Goal: Communication & Community: Answer question/provide support

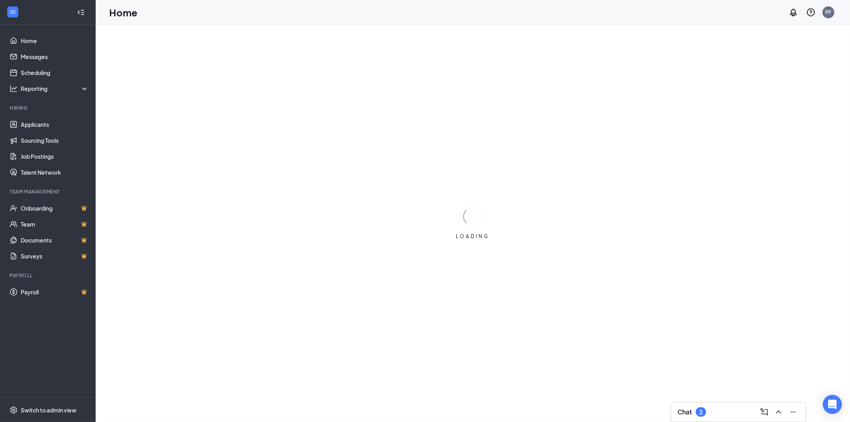
click at [720, 404] on div "Chat 2" at bounding box center [738, 411] width 135 height 19
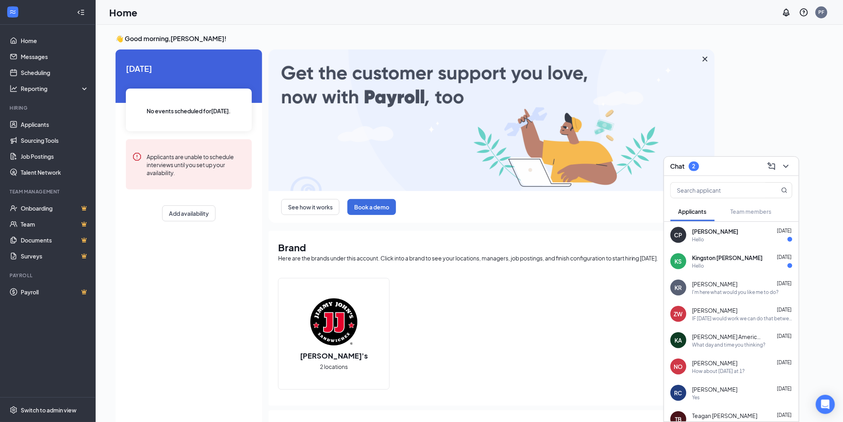
click at [732, 260] on div "Kingston [PERSON_NAME] [DATE]" at bounding box center [742, 257] width 100 height 8
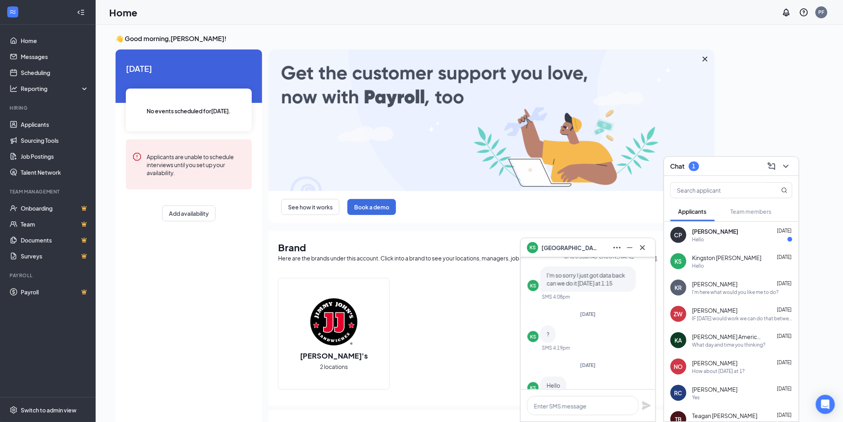
scroll to position [0, 0]
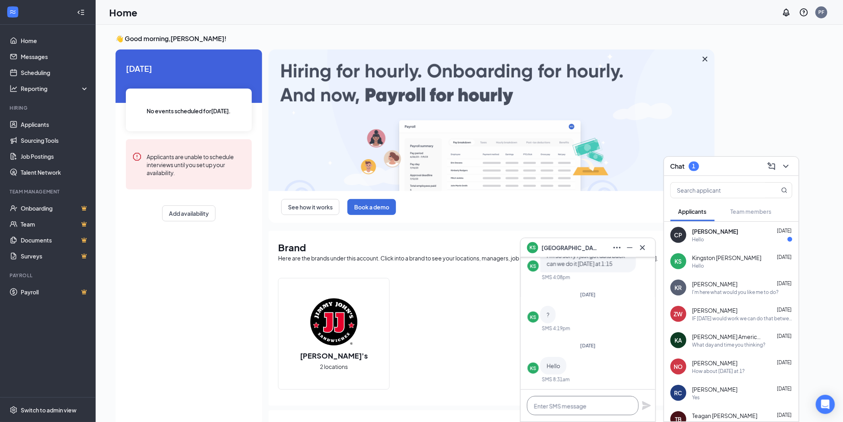
click at [551, 397] on textarea at bounding box center [583, 405] width 112 height 19
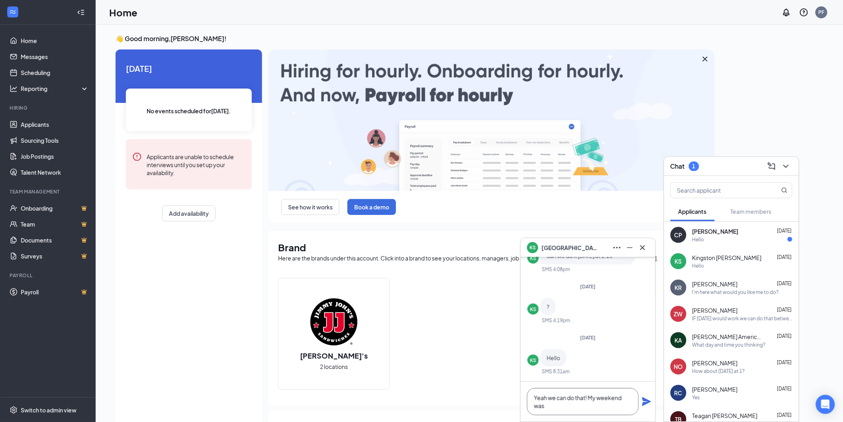
scroll to position [-7, 0]
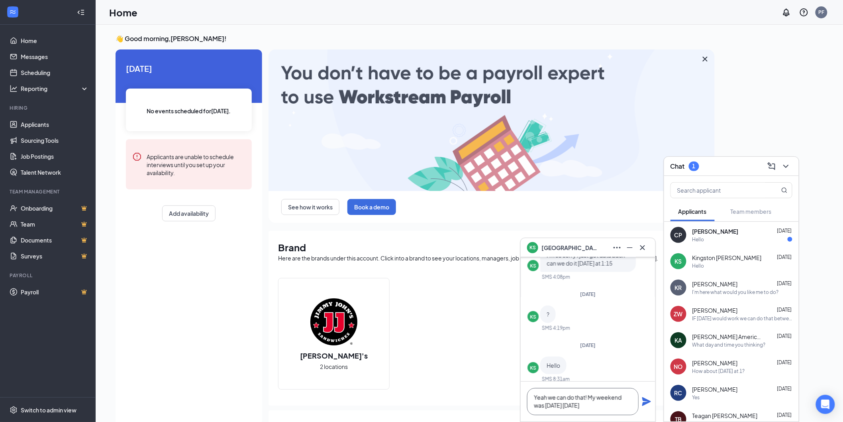
type textarea "Yeah we can do that! My weekend was [DATE] [DATE]"
click at [647, 402] on icon "Plane" at bounding box center [646, 401] width 9 height 9
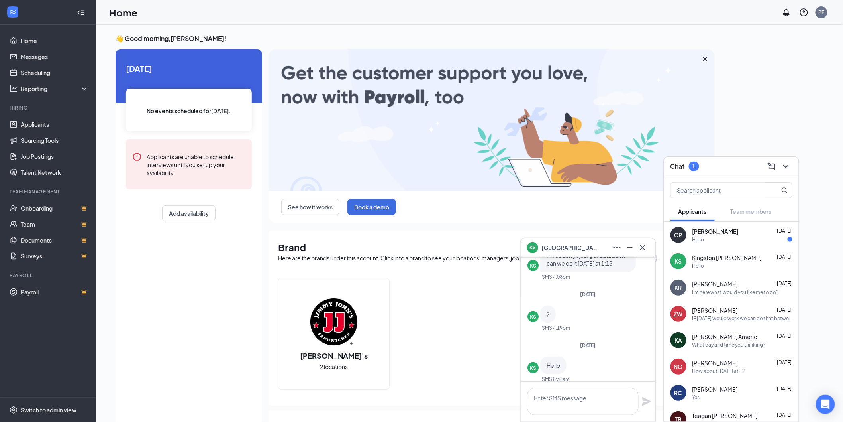
scroll to position [0, 0]
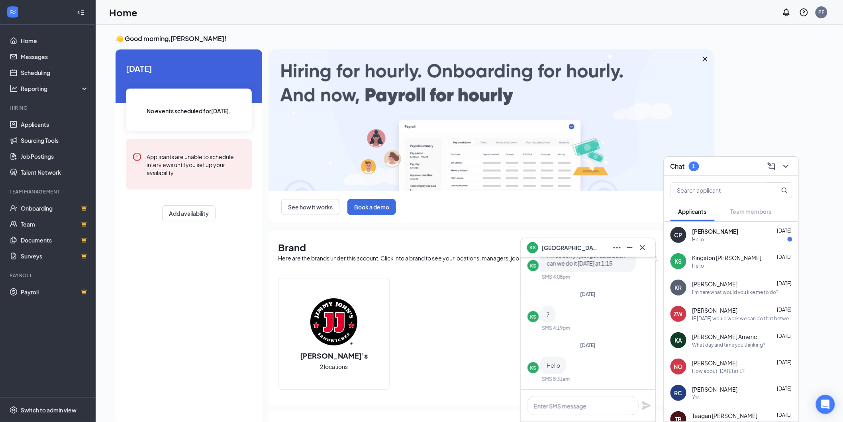
click at [727, 240] on div "Hello" at bounding box center [742, 239] width 100 height 7
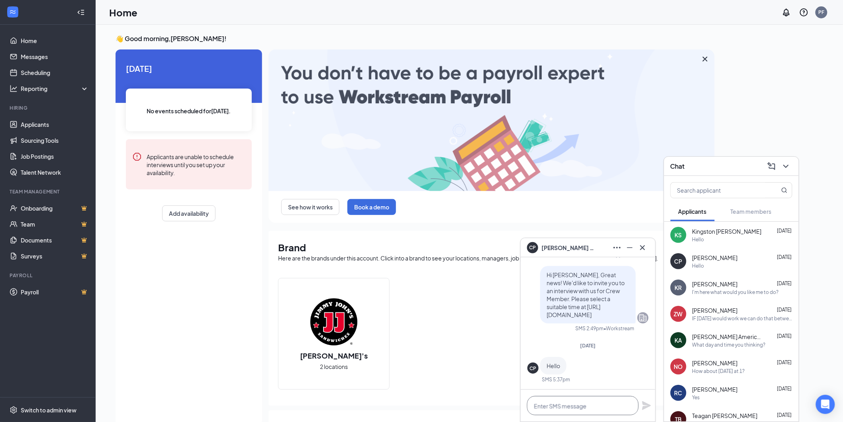
click at [574, 407] on textarea at bounding box center [583, 405] width 112 height 19
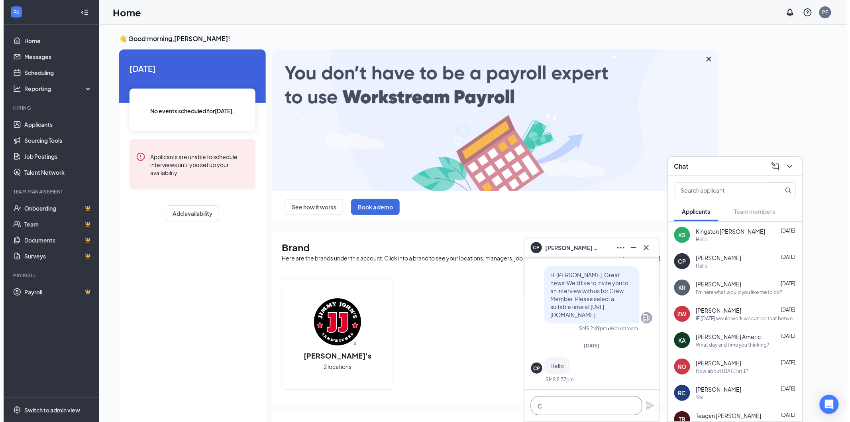
scroll to position [0, 0]
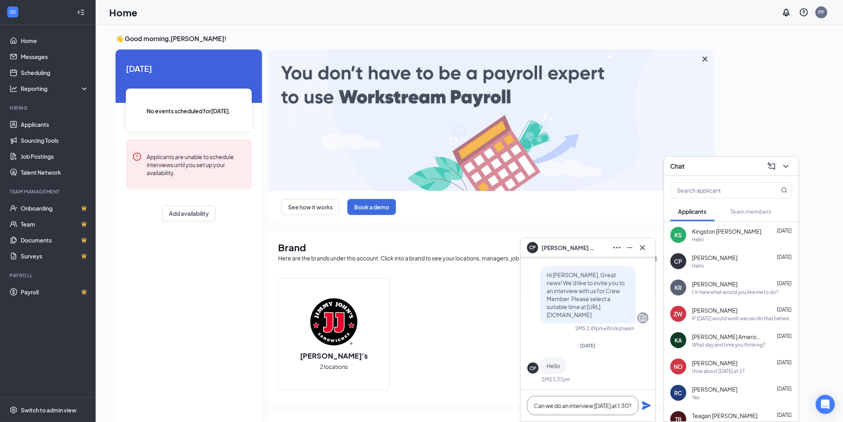
type textarea "Can we do an interview [DATE] at 1:30?"
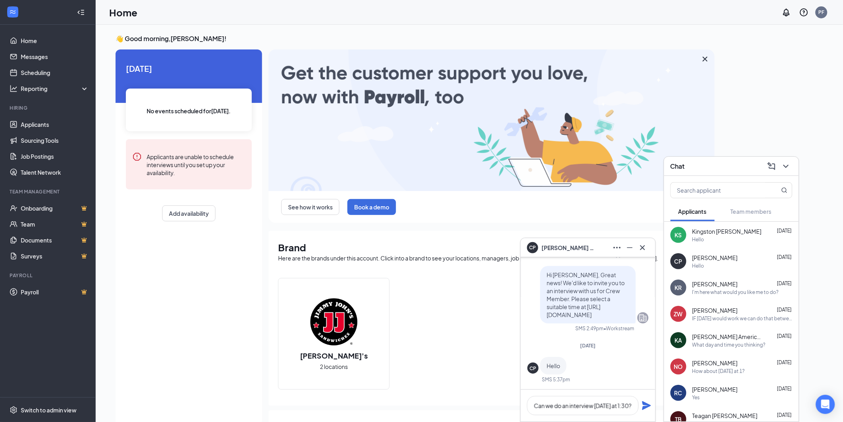
click at [645, 403] on icon "Plane" at bounding box center [646, 405] width 9 height 9
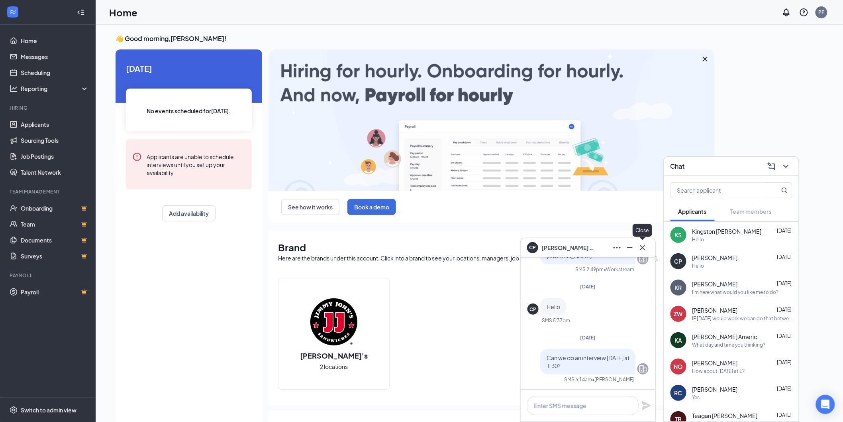
click at [643, 245] on icon "Cross" at bounding box center [643, 248] width 10 height 10
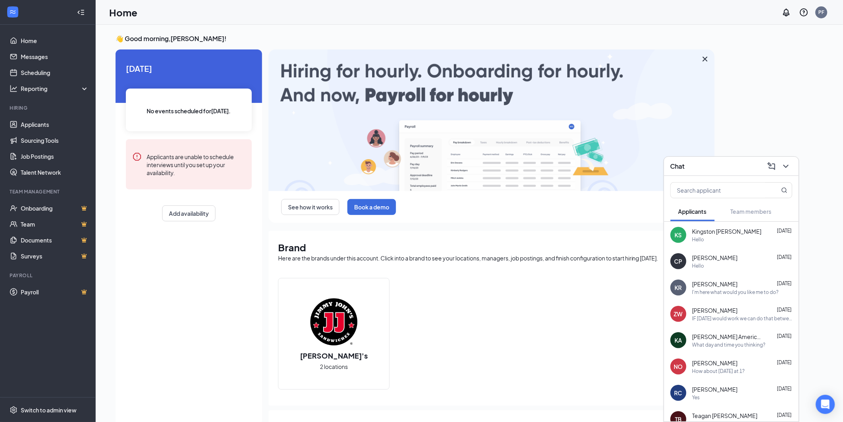
click at [751, 282] on div "[PERSON_NAME] [DATE]" at bounding box center [742, 284] width 100 height 8
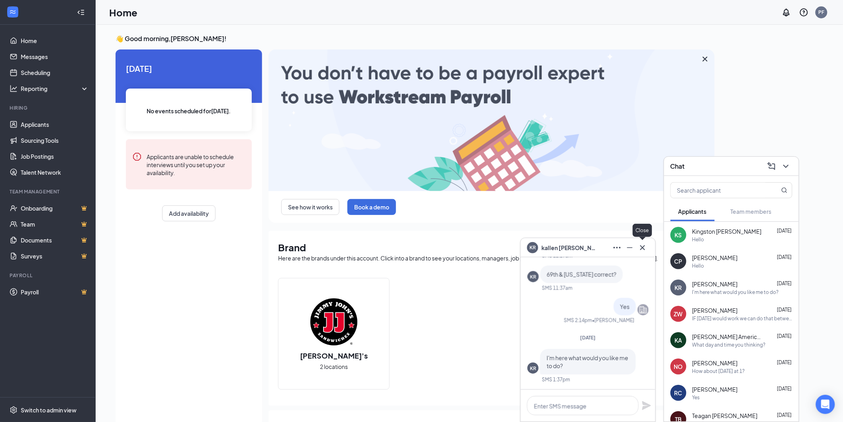
click at [647, 247] on icon "Cross" at bounding box center [643, 248] width 10 height 10
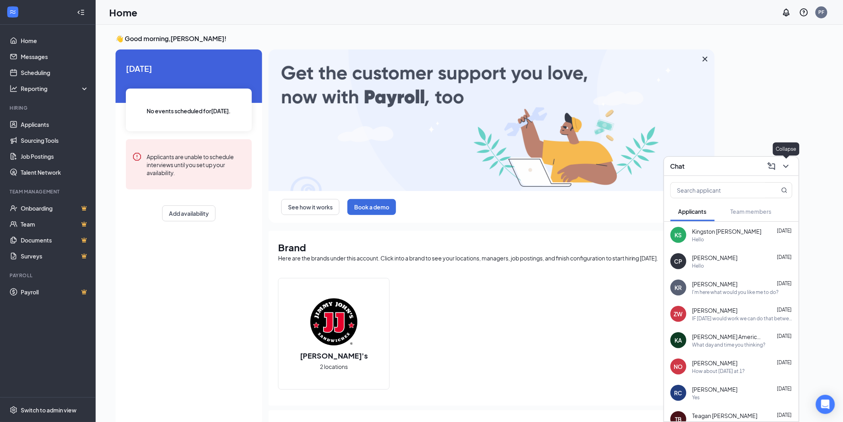
click at [790, 168] on icon "ChevronDown" at bounding box center [786, 166] width 10 height 10
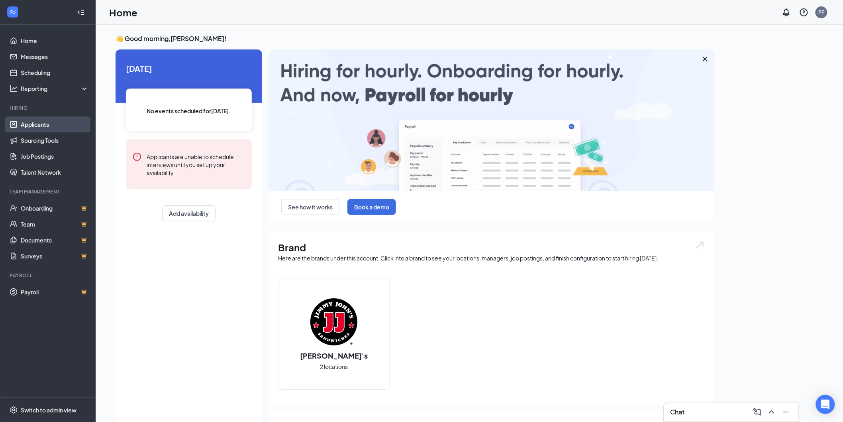
click at [65, 120] on link "Applicants" at bounding box center [55, 124] width 68 height 16
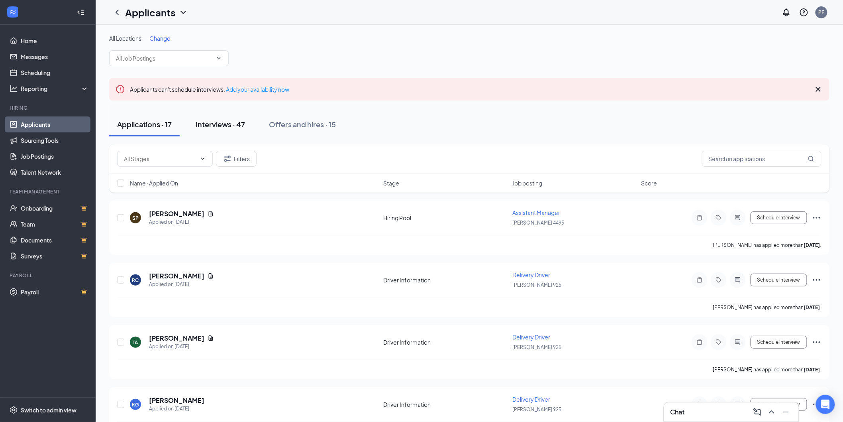
click at [210, 126] on div "Interviews · 47" at bounding box center [220, 124] width 49 height 10
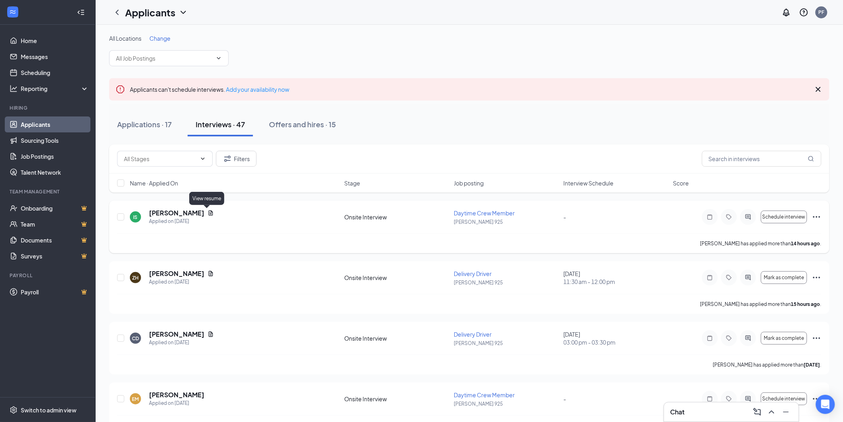
click at [208, 211] on icon "Document" at bounding box center [211, 213] width 6 height 6
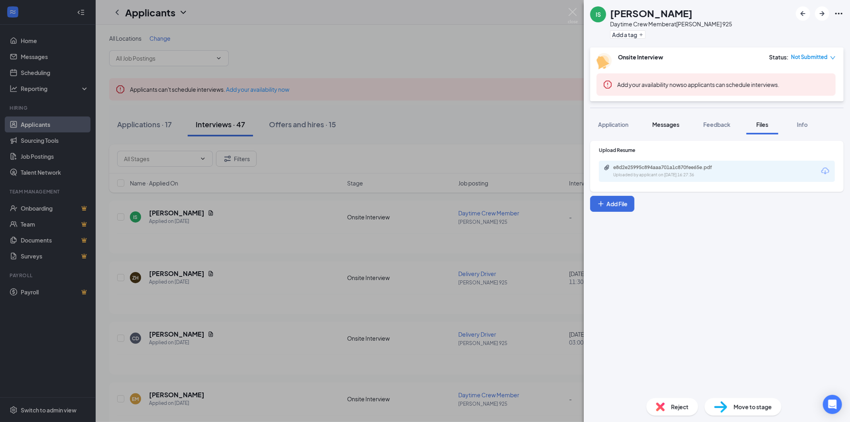
click at [675, 126] on span "Messages" at bounding box center [665, 124] width 27 height 7
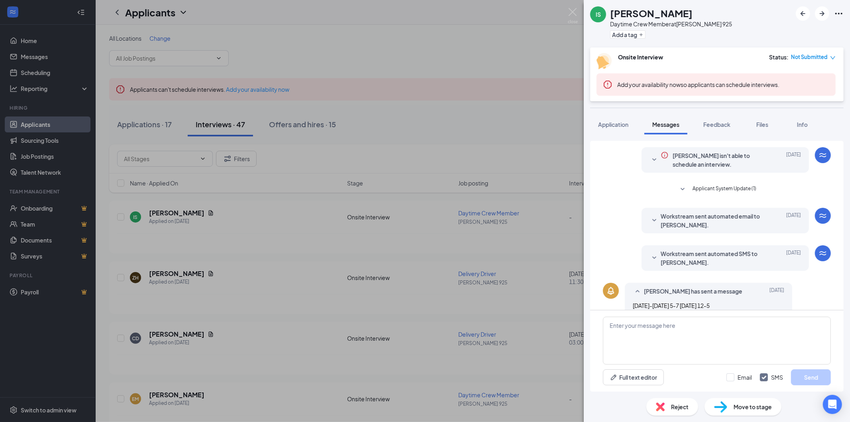
scroll to position [32, 0]
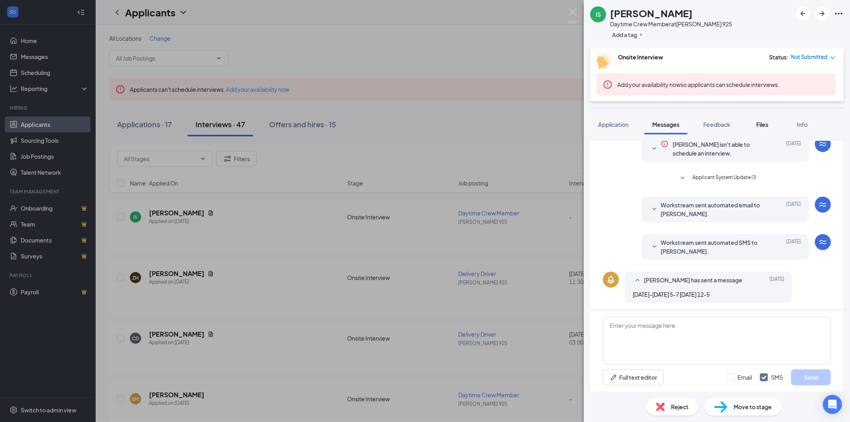
click at [766, 121] on span "Files" at bounding box center [762, 124] width 12 height 7
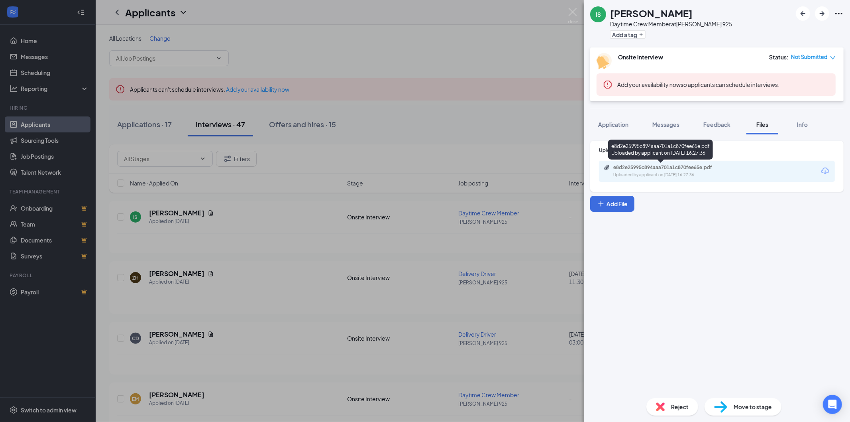
click at [706, 169] on div "e8d2e25995c894aaa701a1c870fee65e.pdf" at bounding box center [669, 167] width 112 height 6
click at [676, 126] on span "Messages" at bounding box center [665, 124] width 27 height 7
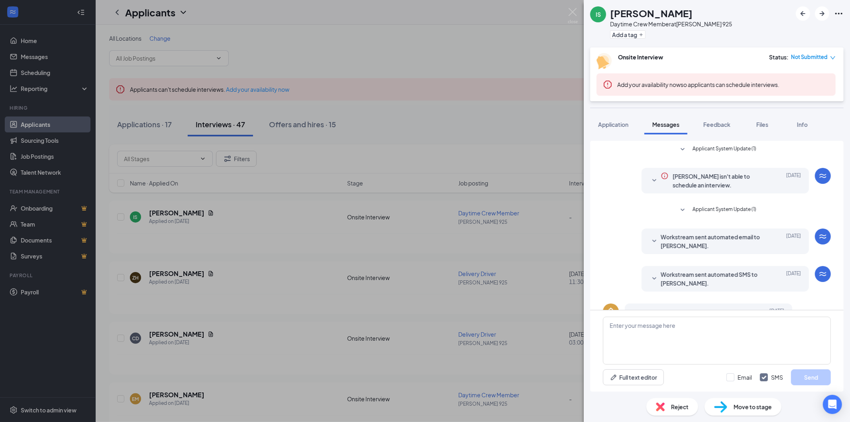
scroll to position [32, 0]
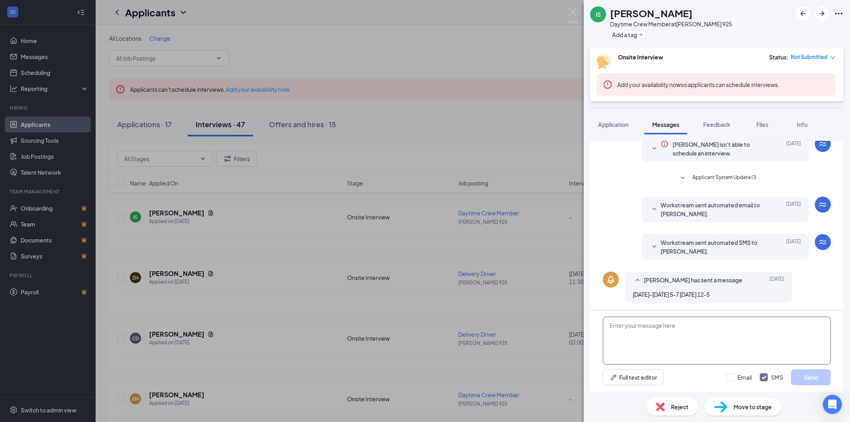
click at [635, 337] on textarea at bounding box center [717, 340] width 228 height 48
type textarea "C"
click at [667, 324] on textarea "What would be the eraliest you could get here for an interview?" at bounding box center [717, 340] width 228 height 48
type textarea "What would be the earliest you could get here for an interview?"
click at [807, 377] on button "Send" at bounding box center [811, 377] width 40 height 16
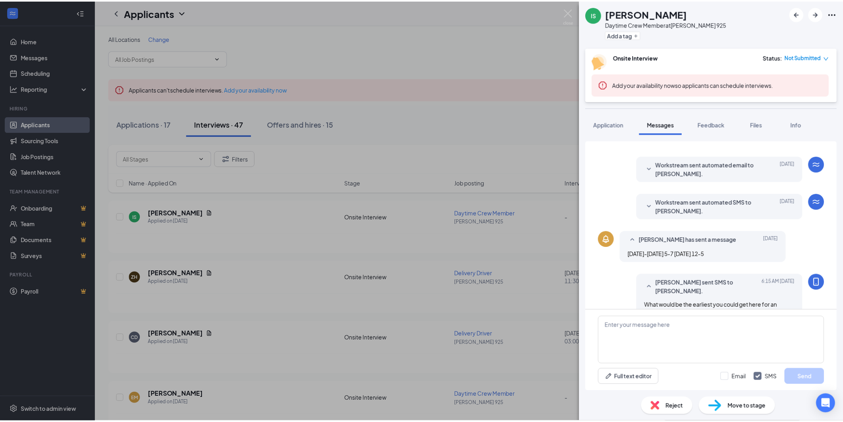
scroll to position [92, 0]
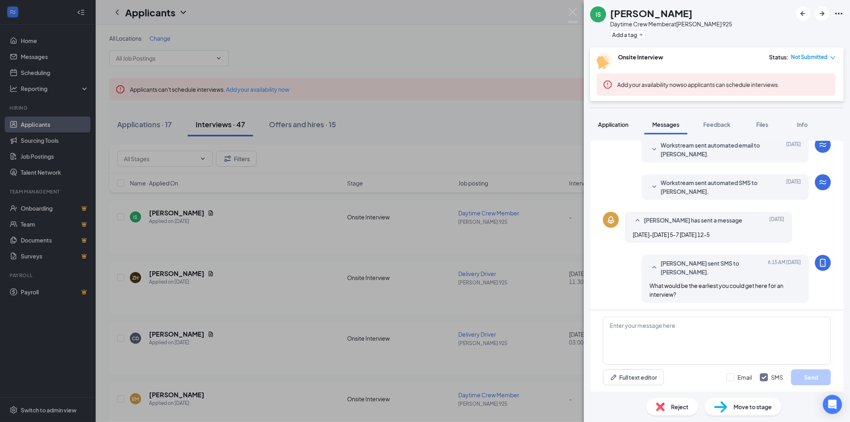
click at [623, 127] on span "Application" at bounding box center [613, 124] width 30 height 7
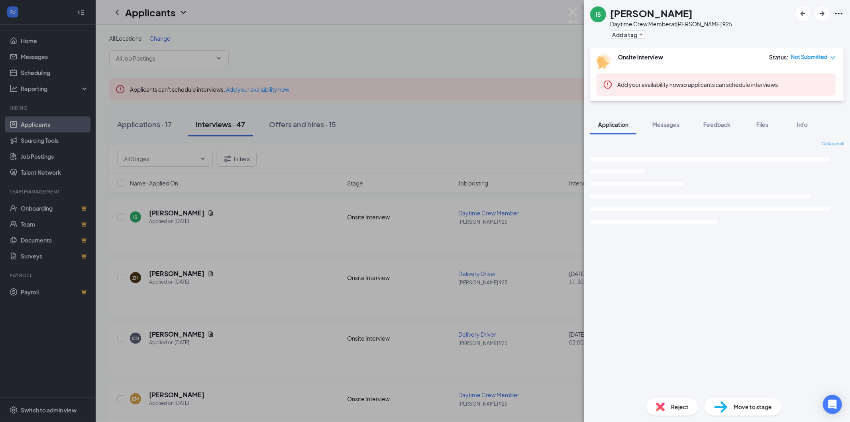
click at [515, 127] on div "IS [PERSON_NAME] Daytime Crew Member at [PERSON_NAME] 925 Add a tag Onsite Inte…" at bounding box center [425, 211] width 850 height 422
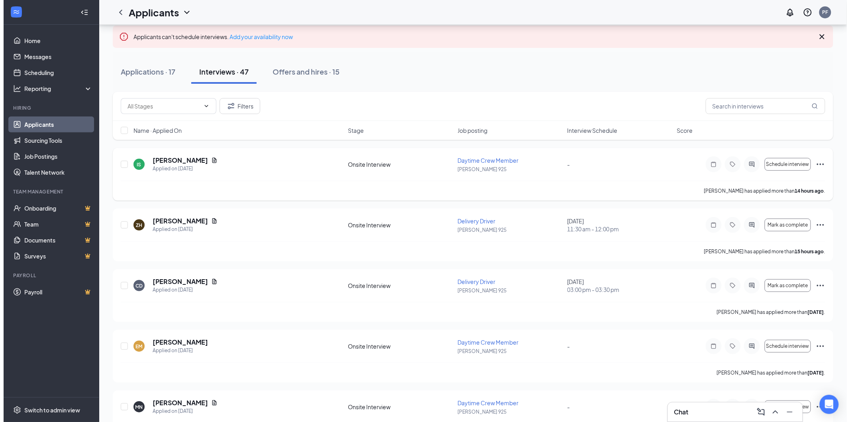
scroll to position [74, 0]
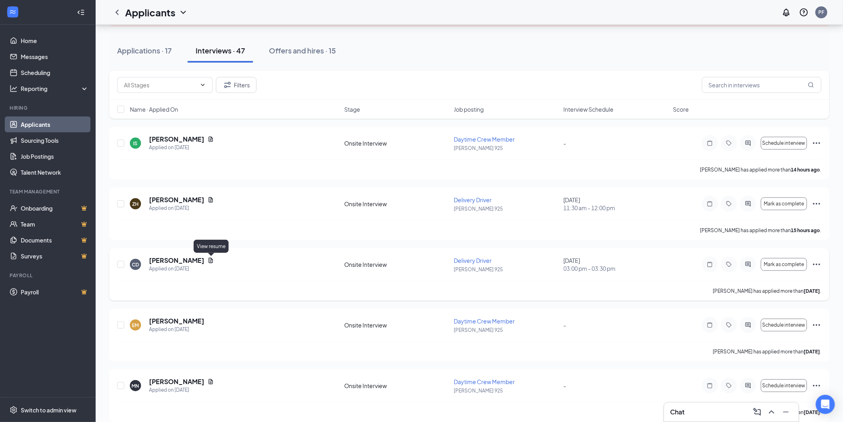
click at [209, 257] on icon "Document" at bounding box center [211, 260] width 6 height 6
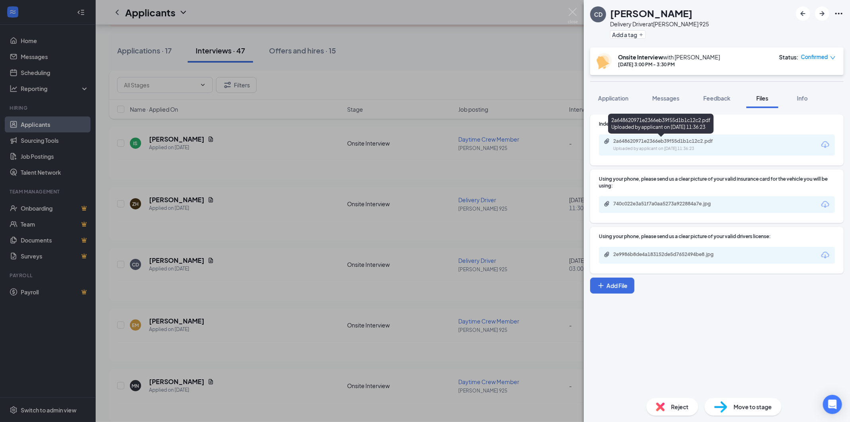
click at [712, 144] on div "2a648620971e2366eb39f55d1b1c12c2.pdf" at bounding box center [669, 141] width 112 height 6
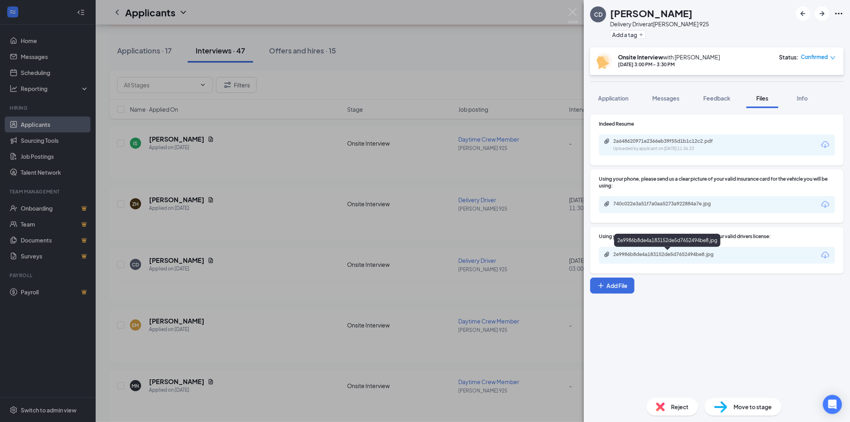
click at [667, 253] on div "2e9986b8de4a183152de5d7652494be8.jpg" at bounding box center [669, 254] width 112 height 6
click at [490, 65] on div "CD [PERSON_NAME] Delivery Driver at [PERSON_NAME] 925 Add a tag Onsite Intervie…" at bounding box center [425, 211] width 850 height 422
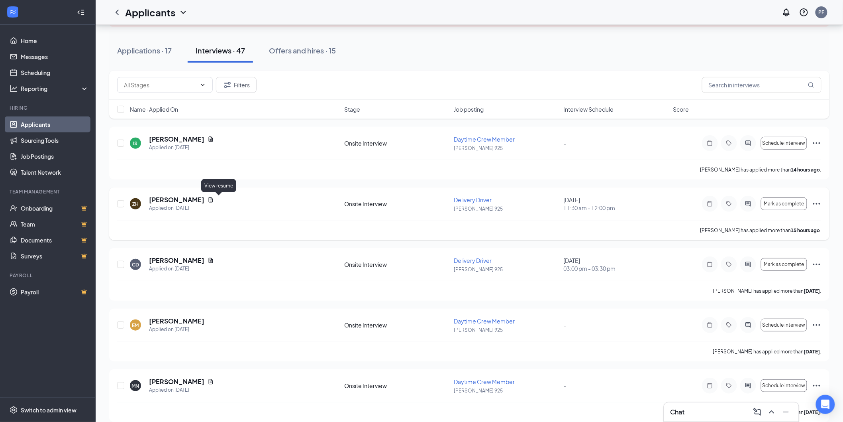
click at [214, 196] on icon "Document" at bounding box center [211, 199] width 6 height 6
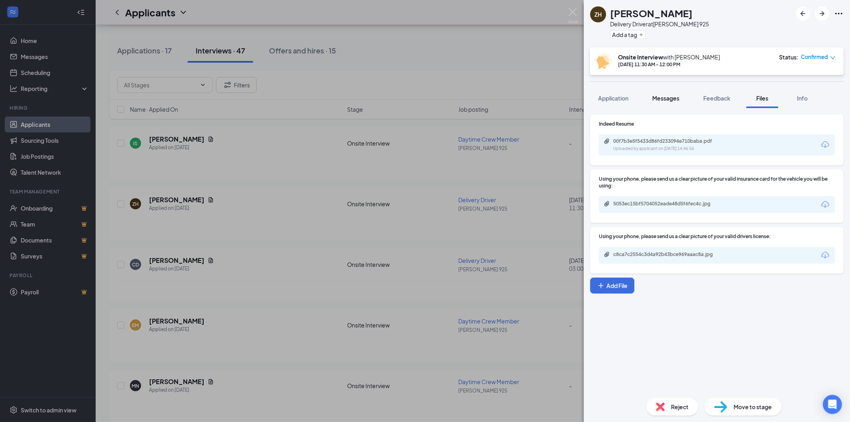
click at [657, 98] on span "Messages" at bounding box center [665, 97] width 27 height 7
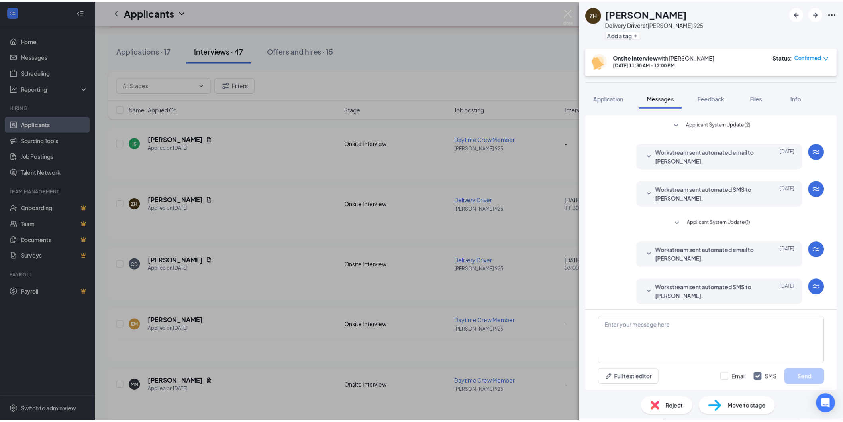
scroll to position [138, 0]
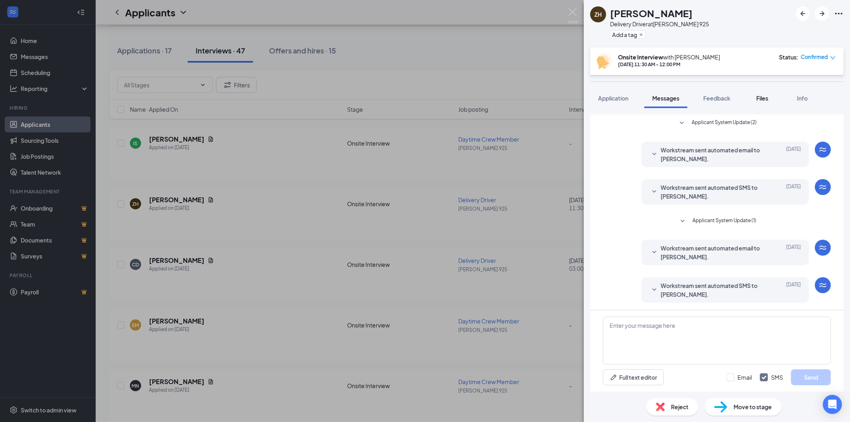
click at [757, 94] on span "Files" at bounding box center [762, 97] width 12 height 7
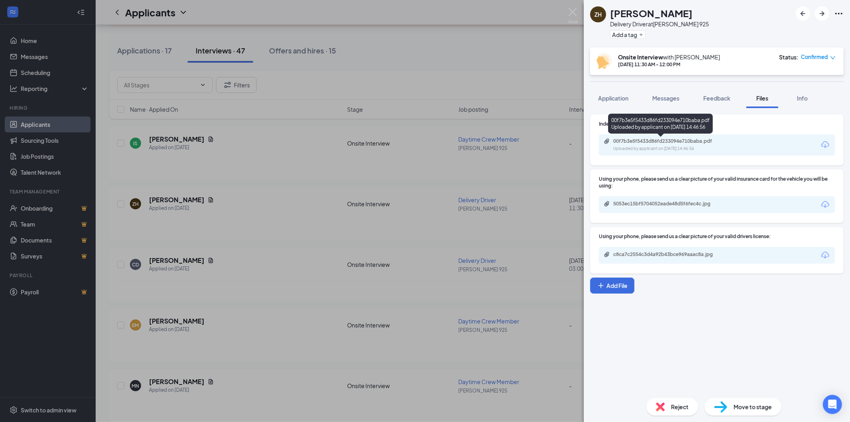
click at [681, 144] on div "00f7b3e5f5433d86fd233094e710baba.pdf" at bounding box center [669, 141] width 112 height 6
click at [725, 252] on div "c8ca7c2554c3d4a92b43bce969aaac8a.jpg" at bounding box center [668, 254] width 129 height 6
click at [305, 174] on div "ZH [PERSON_NAME] Delivery Driver at [PERSON_NAME] 925 Add a tag Onsite Intervie…" at bounding box center [425, 211] width 850 height 422
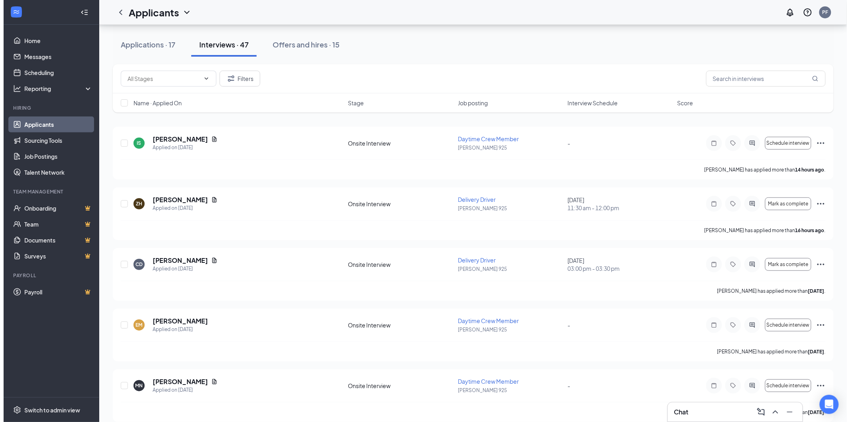
scroll to position [147, 0]
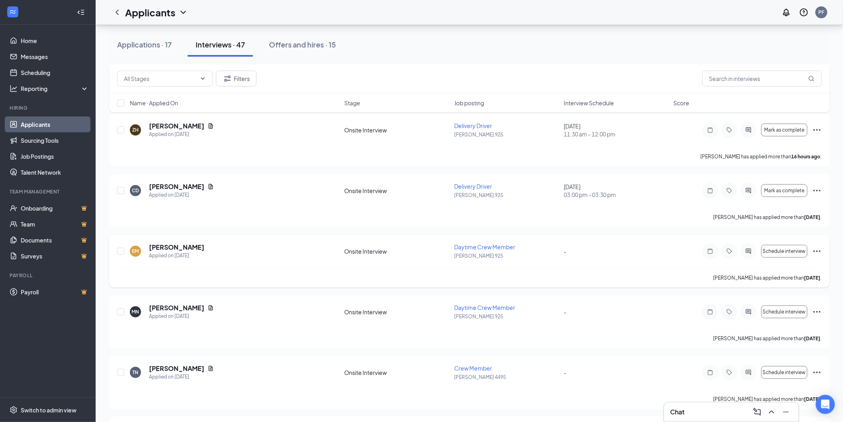
click at [745, 254] on div at bounding box center [749, 251] width 16 height 16
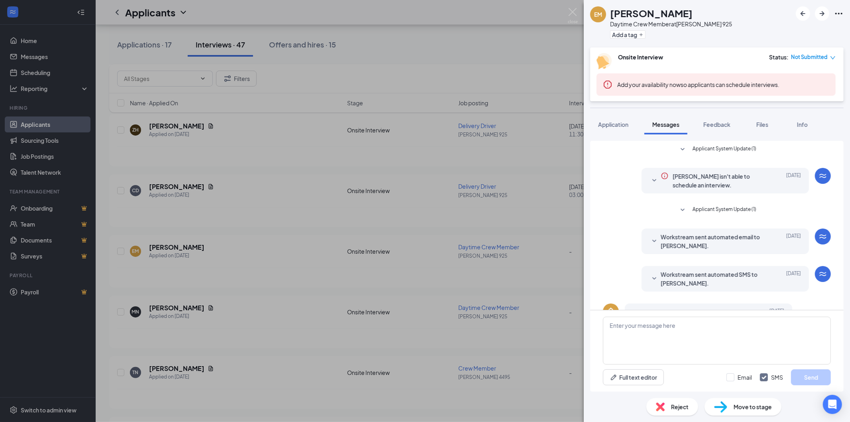
scroll to position [41, 0]
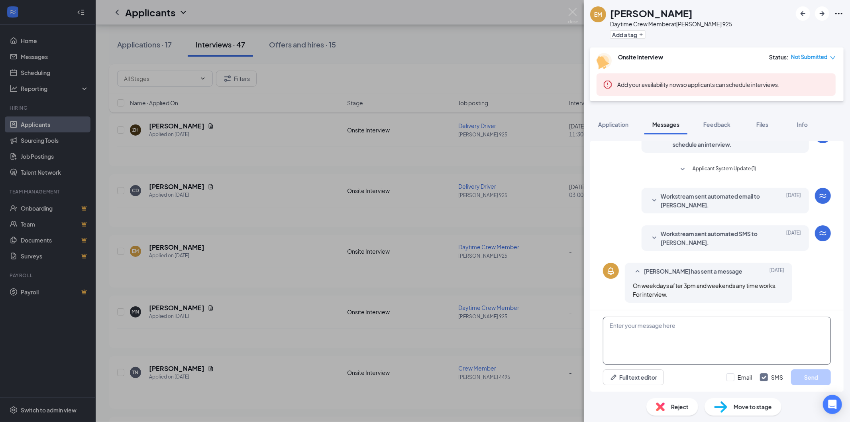
click at [672, 335] on textarea at bounding box center [717, 340] width 228 height 48
type textarea "Would 3pm [DATE] work?"
click at [814, 378] on button "Send" at bounding box center [811, 377] width 40 height 16
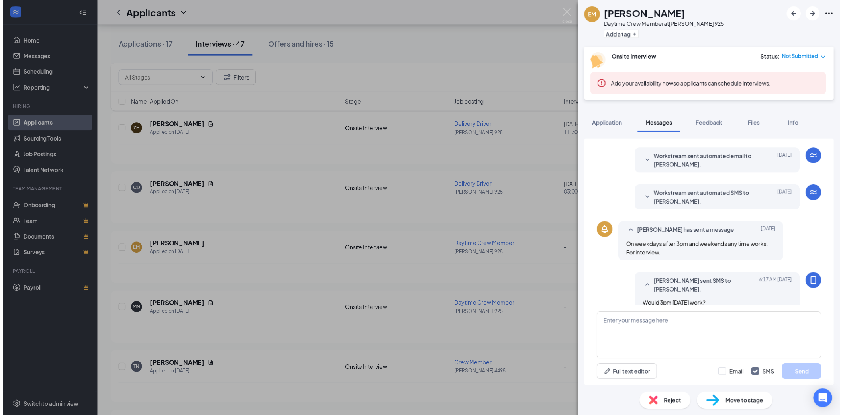
scroll to position [92, 0]
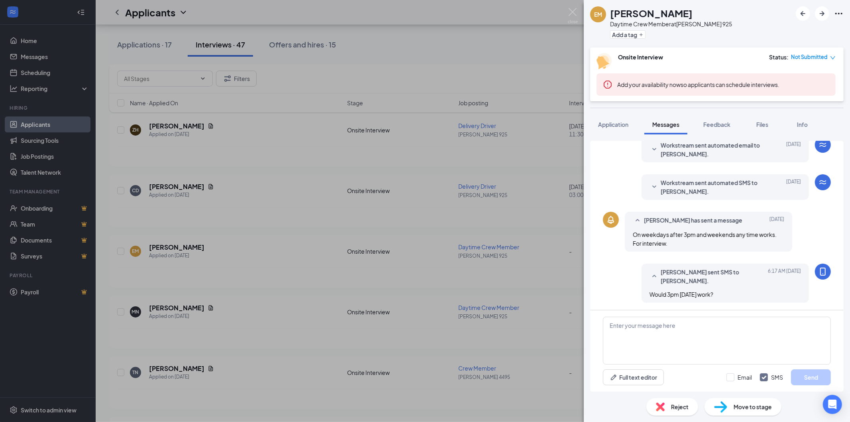
click at [523, 82] on div "EM [PERSON_NAME] Daytime Crew Member at [PERSON_NAME] 925 Add a tag Onsite Inte…" at bounding box center [425, 211] width 850 height 422
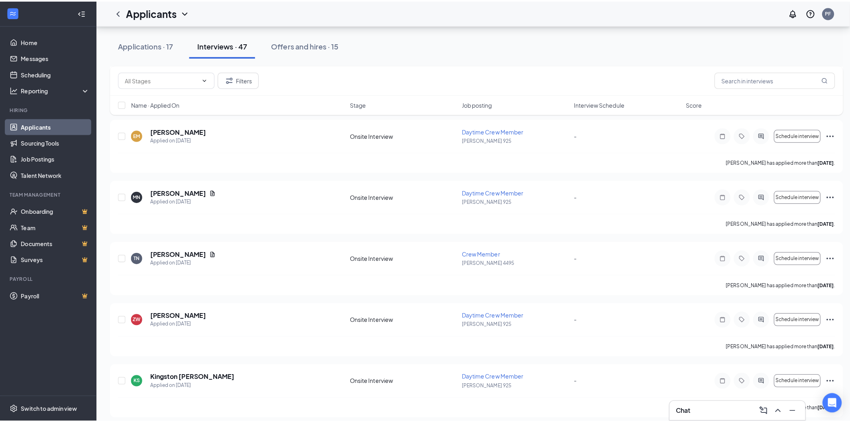
scroll to position [295, 0]
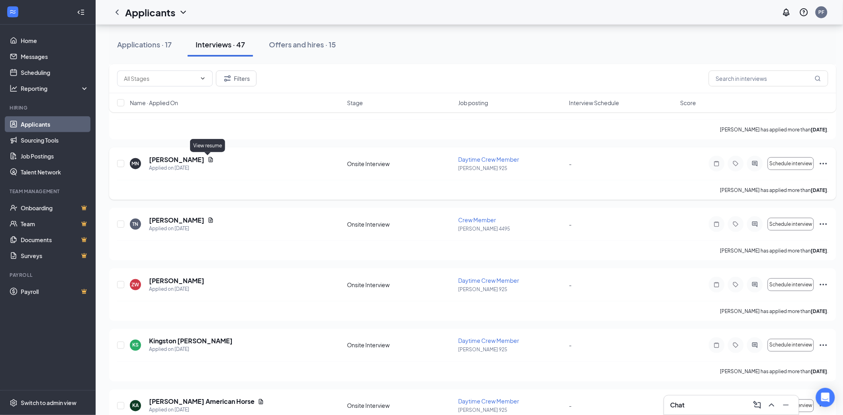
click at [208, 161] on icon "Document" at bounding box center [211, 160] width 6 height 6
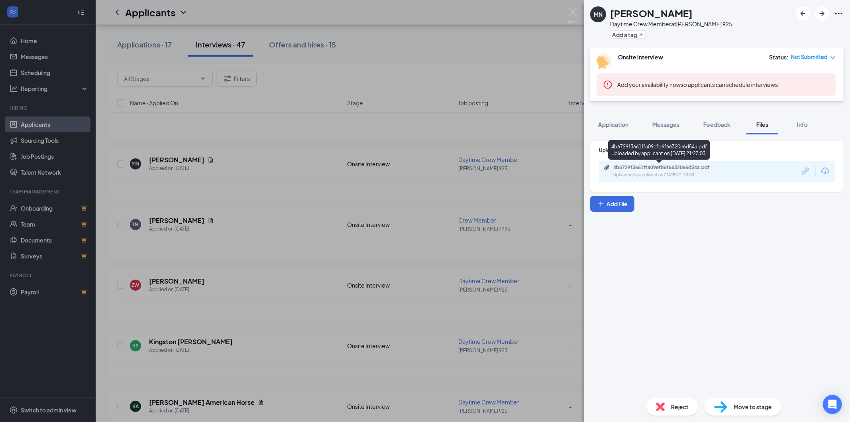
click at [670, 171] on div "4b6729f3661ffa09efb6f66320e6d54a.pdf Uploaded by applicant on [DATE] 21:23:03" at bounding box center [668, 171] width 129 height 14
click at [670, 125] on span "Messages" at bounding box center [665, 124] width 27 height 7
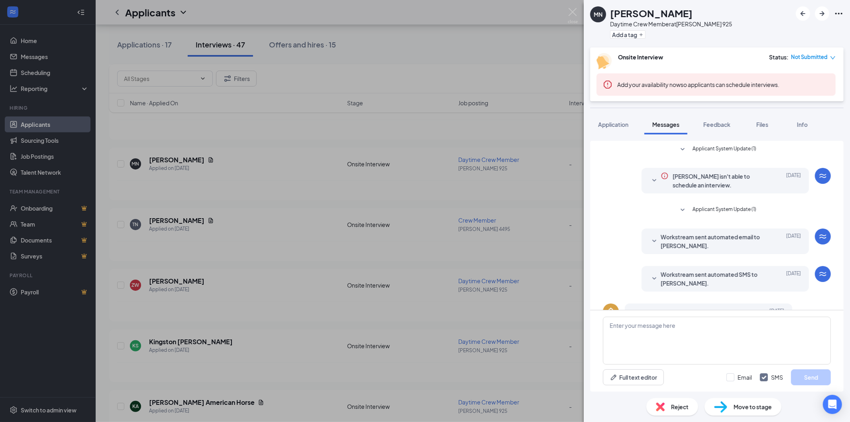
scroll to position [32, 0]
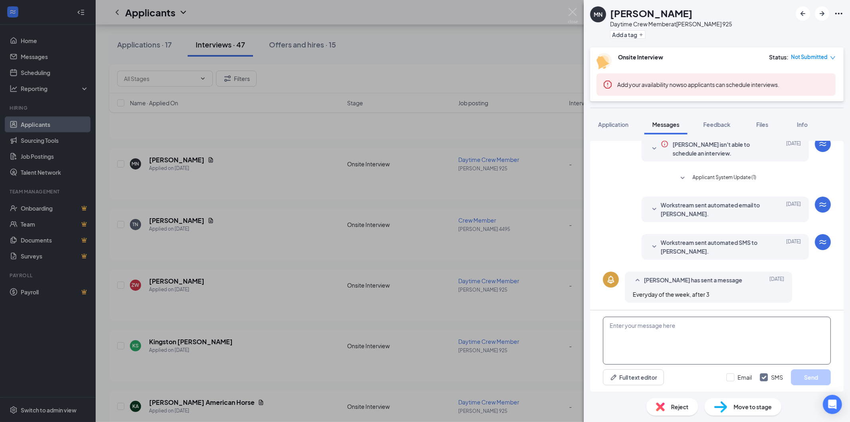
click at [679, 329] on textarea at bounding box center [717, 340] width 228 height 48
click at [616, 323] on textarea "LEts do [DATE] at 3:15" at bounding box center [717, 340] width 228 height 48
type textarea "Lets do [DATE] at 3:15"
click at [818, 377] on button "Send" at bounding box center [811, 377] width 40 height 16
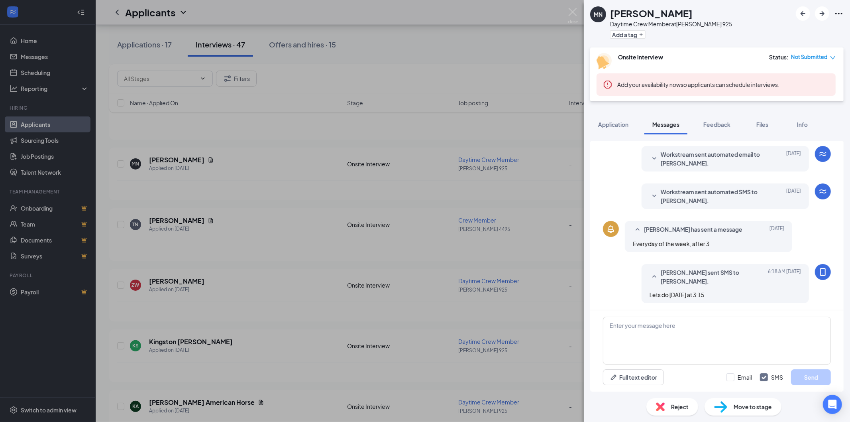
click at [531, 40] on div "MN [PERSON_NAME] Daytime Crew Member at [PERSON_NAME] 925 Add a tag Onsite Inte…" at bounding box center [425, 211] width 850 height 422
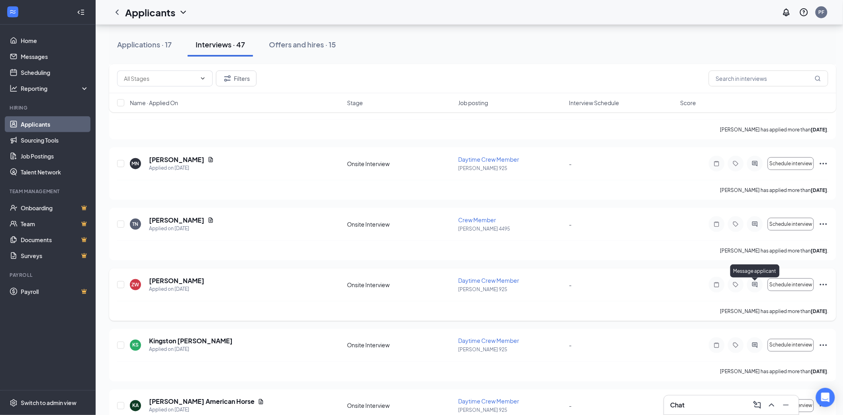
click at [753, 284] on icon "ActiveChat" at bounding box center [755, 284] width 5 height 5
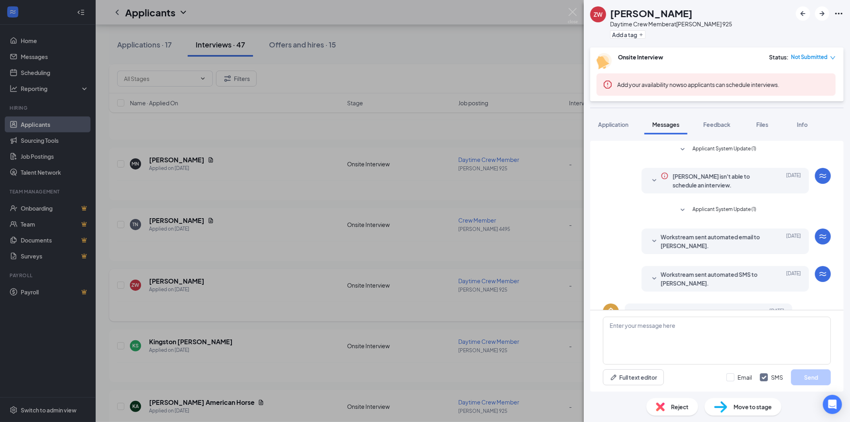
scroll to position [92, 0]
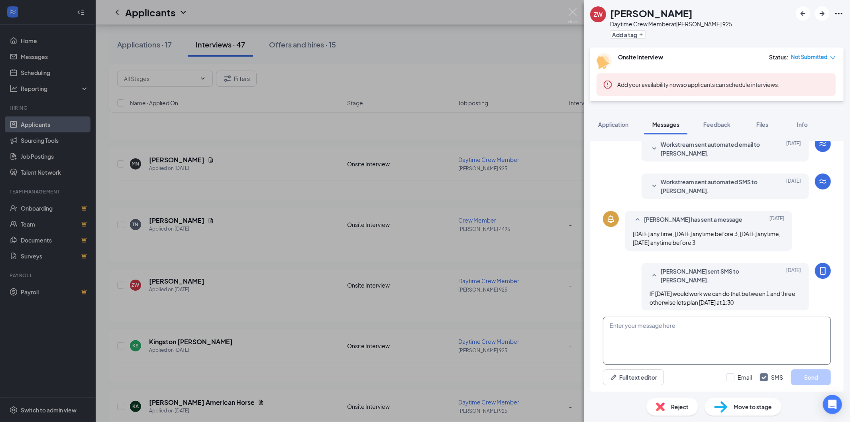
click at [664, 321] on textarea at bounding box center [717, 340] width 228 height 48
type textarea "Does [DATE] work at all?"
click at [821, 384] on button "Send" at bounding box center [811, 377] width 40 height 16
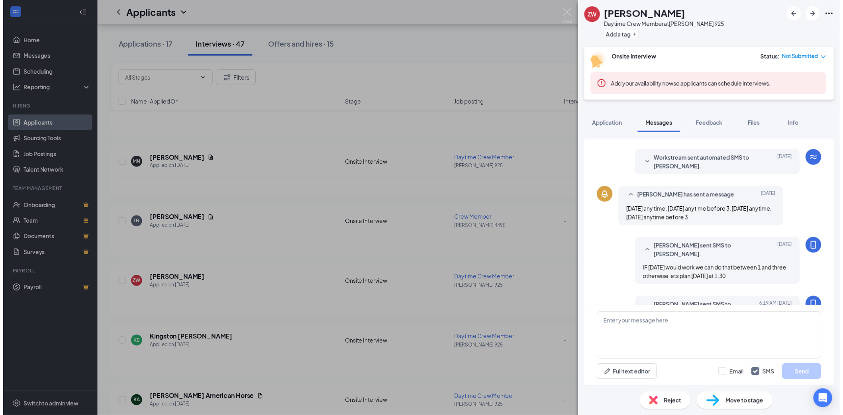
scroll to position [135, 0]
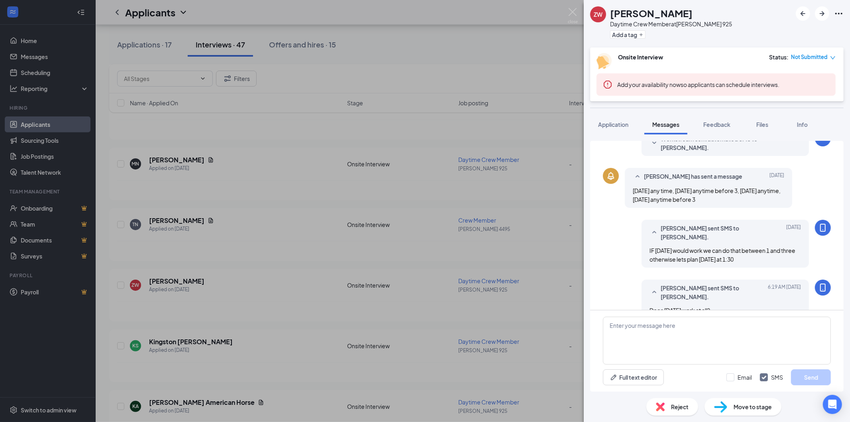
click at [545, 75] on div "ZW [PERSON_NAME] Daytime Crew Member at [PERSON_NAME] 925 Add a tag Onsite Inte…" at bounding box center [425, 211] width 850 height 422
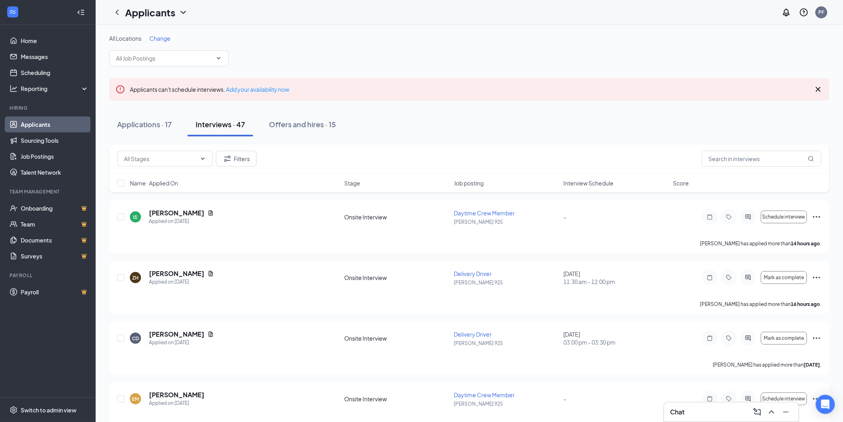
click at [694, 408] on div "Chat" at bounding box center [732, 411] width 122 height 13
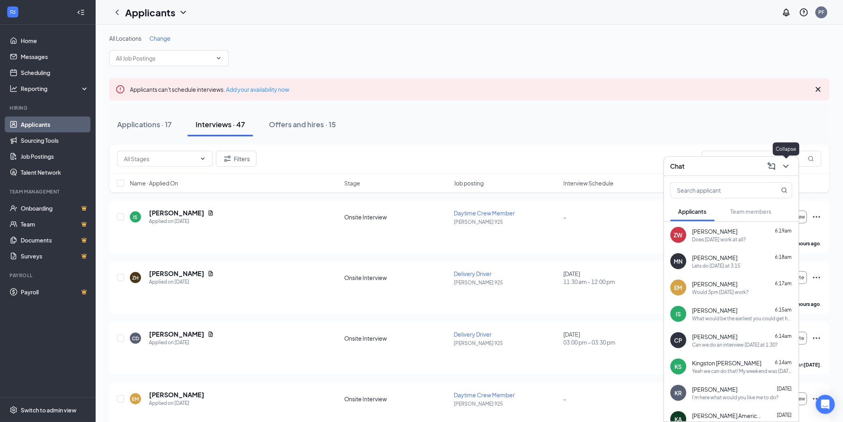
click at [785, 169] on icon "ChevronDown" at bounding box center [786, 166] width 10 height 10
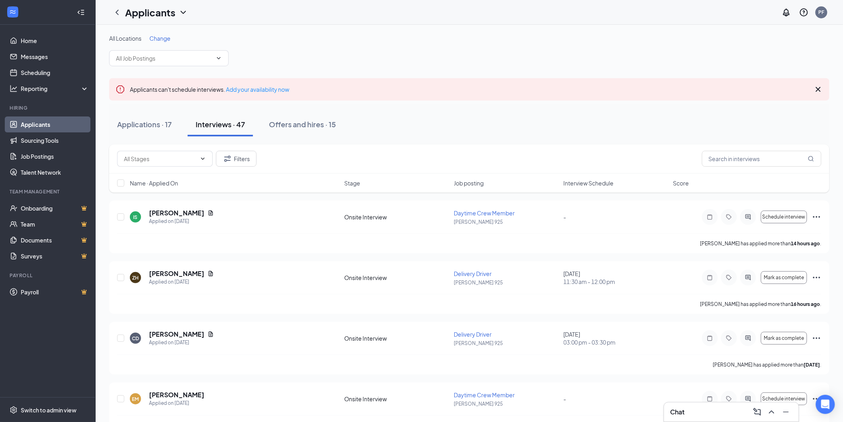
click at [712, 405] on div "Chat" at bounding box center [732, 411] width 122 height 13
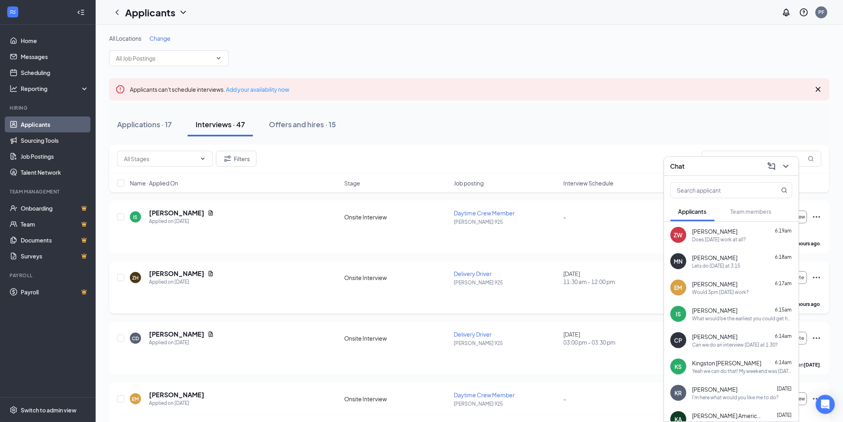
drag, startPoint x: 746, startPoint y: 173, endPoint x: 585, endPoint y: 298, distance: 203.9
click at [585, 298] on div "[PERSON_NAME] has applied more than 16 hours ago ." at bounding box center [469, 304] width 704 height 20
click at [740, 164] on div "Chat" at bounding box center [732, 166] width 122 height 12
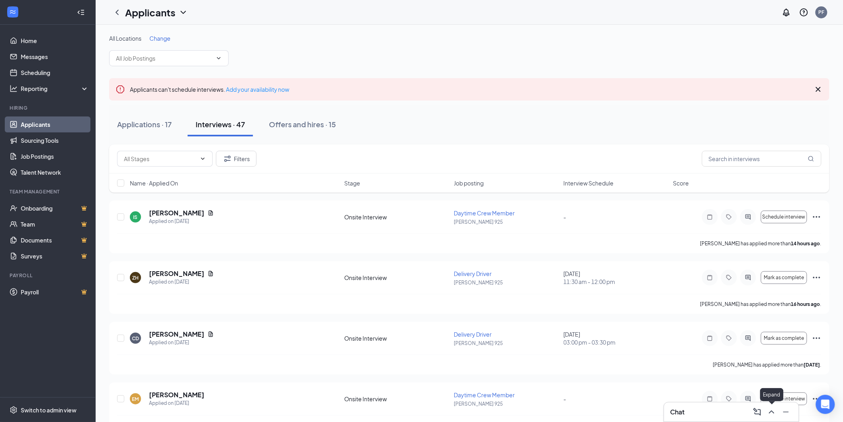
click at [777, 412] on button at bounding box center [771, 411] width 13 height 13
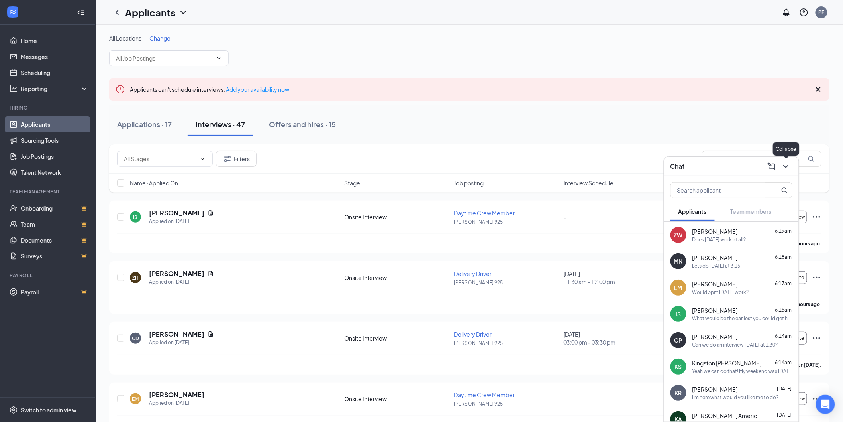
click at [782, 168] on icon "ChevronDown" at bounding box center [786, 166] width 10 height 10
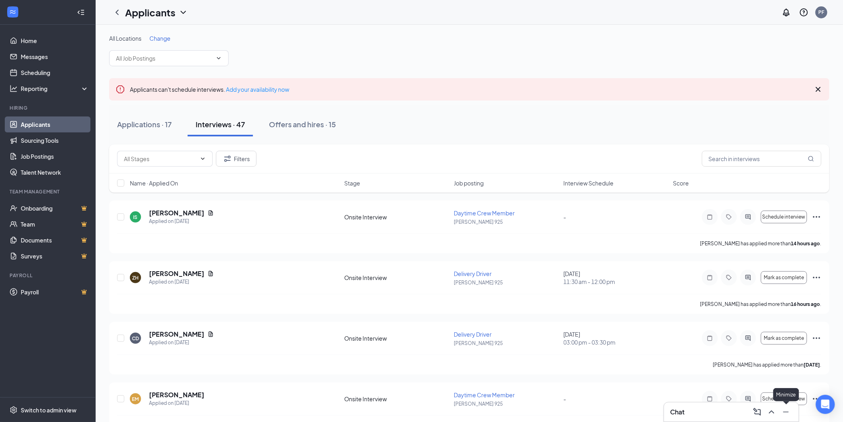
click at [785, 413] on icon "Minimize" at bounding box center [786, 412] width 10 height 10
click at [826, 380] on icon "ChatActive" at bounding box center [826, 377] width 10 height 10
